Goal: Information Seeking & Learning: Learn about a topic

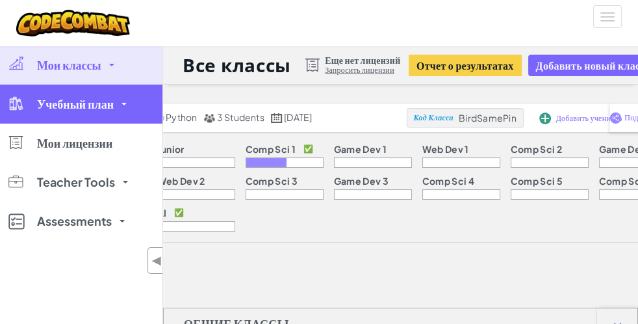
click at [122, 109] on link "Учебный план" at bounding box center [81, 103] width 162 height 39
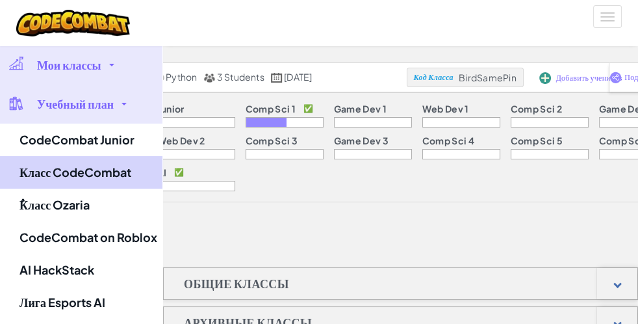
scroll to position [43, 0]
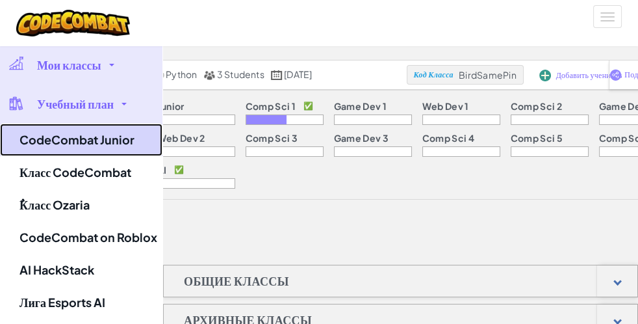
click at [66, 139] on link "CodeCombat Junior" at bounding box center [81, 139] width 162 height 32
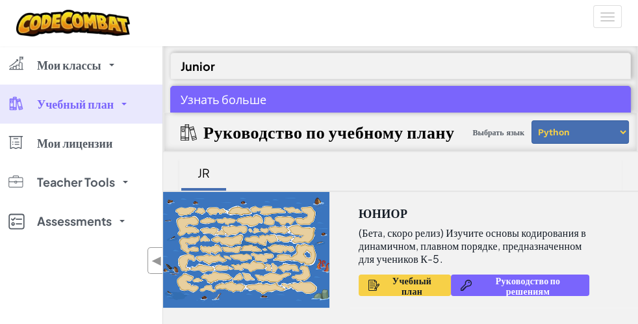
click at [124, 106] on link "Учебный план" at bounding box center [81, 103] width 162 height 39
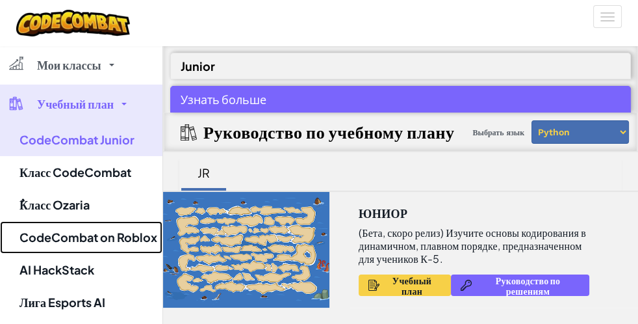
click at [98, 232] on link "CodeCombat on Roblox" at bounding box center [81, 237] width 162 height 32
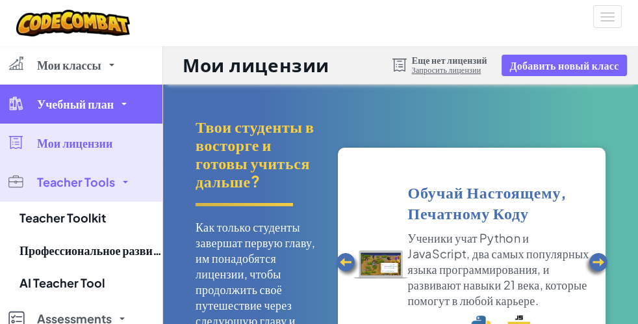
click at [102, 108] on span "Учебный план" at bounding box center [75, 104] width 77 height 12
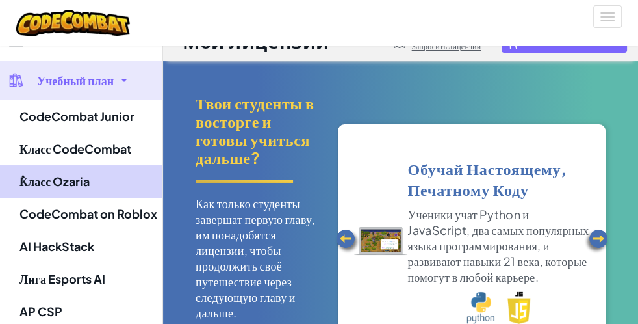
scroll to position [43, 0]
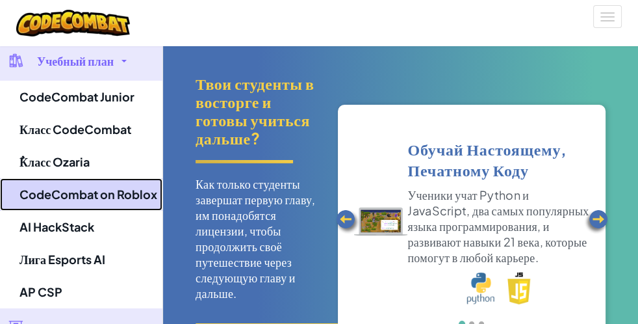
click at [49, 189] on link "CodeCombat on Roblox" at bounding box center [81, 194] width 162 height 32
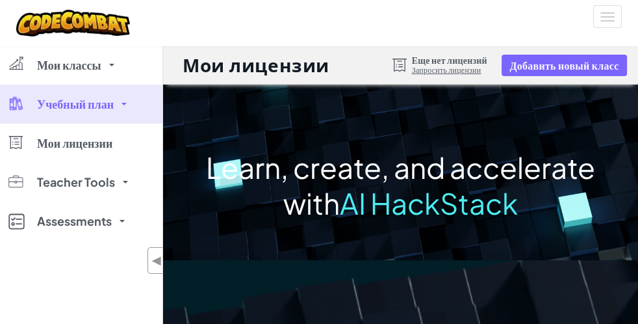
click at [118, 114] on link "Учебный план" at bounding box center [81, 103] width 162 height 39
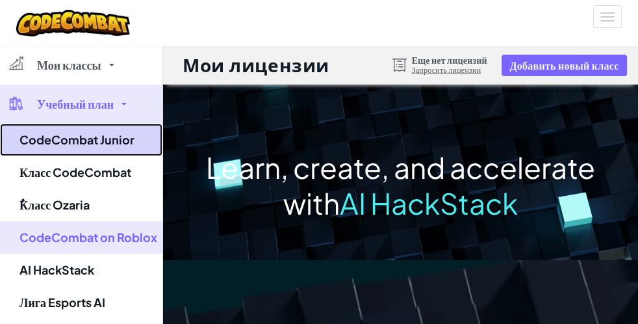
click at [125, 144] on link "CodeCombat Junior" at bounding box center [81, 139] width 162 height 32
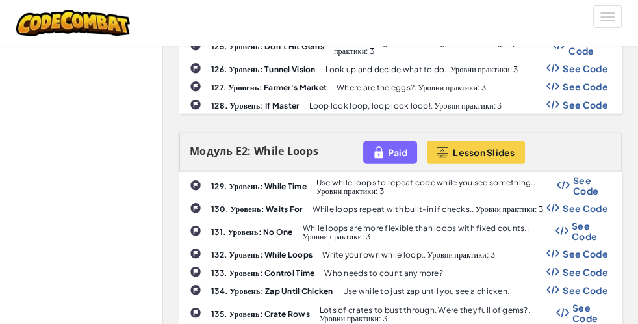
scroll to position [3292, 0]
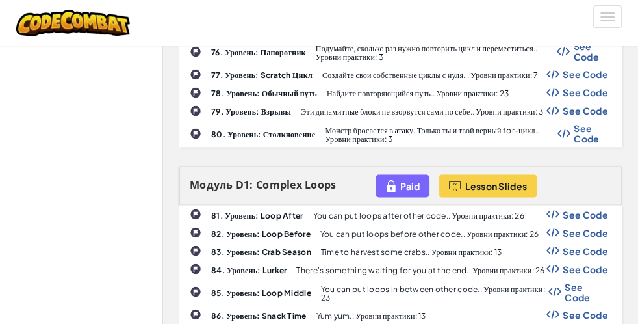
click at [248, 136] on div "Модуль A1: Sequences Lesson Slides 1. Уровень: [PERSON_NAME] писать код для сво…" at bounding box center [401, 229] width 462 height 4224
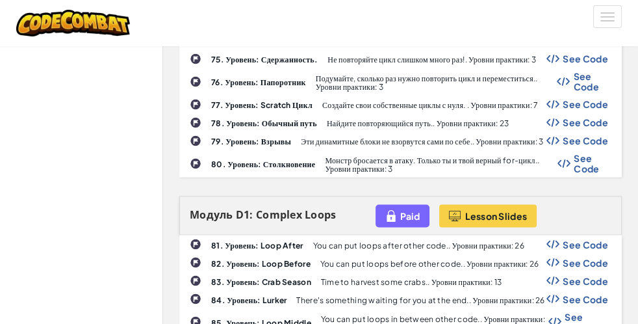
scroll to position [2123, 0]
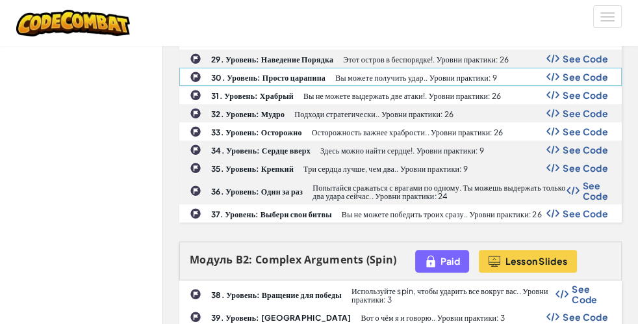
scroll to position [996, 0]
